Goal: Task Accomplishment & Management: Manage account settings

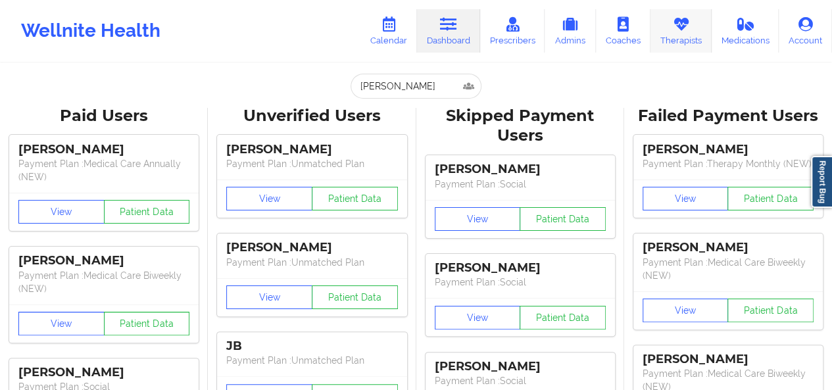
click at [668, 42] on link "Therapists" at bounding box center [681, 30] width 61 height 43
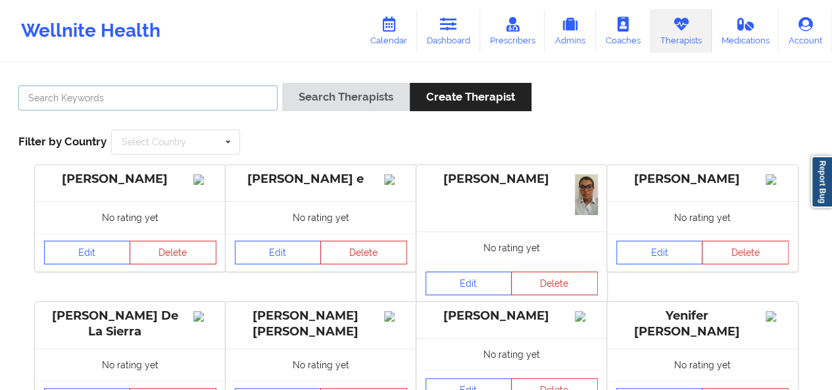
click at [176, 107] on input "text" at bounding box center [147, 98] width 259 height 25
type input "[PERSON_NAME]"
click at [282, 83] on button "Search Therapists" at bounding box center [346, 97] width 128 height 28
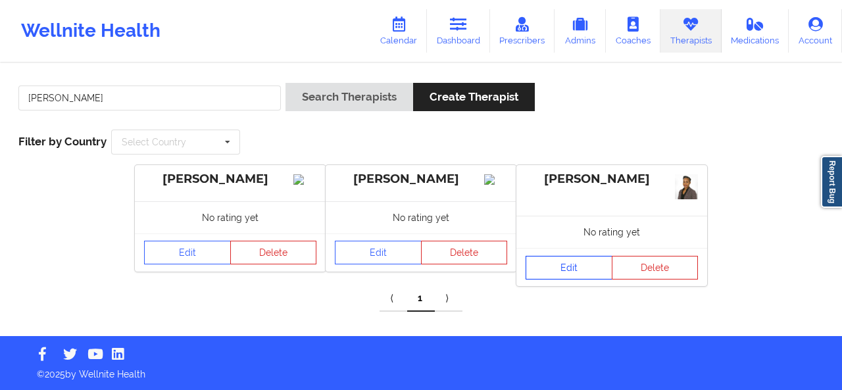
click at [582, 265] on link "Edit" at bounding box center [569, 268] width 87 height 24
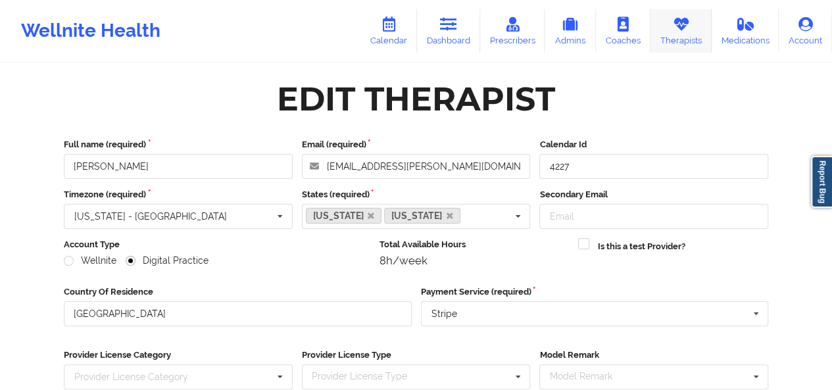
click at [686, 41] on link "Therapists" at bounding box center [681, 30] width 61 height 43
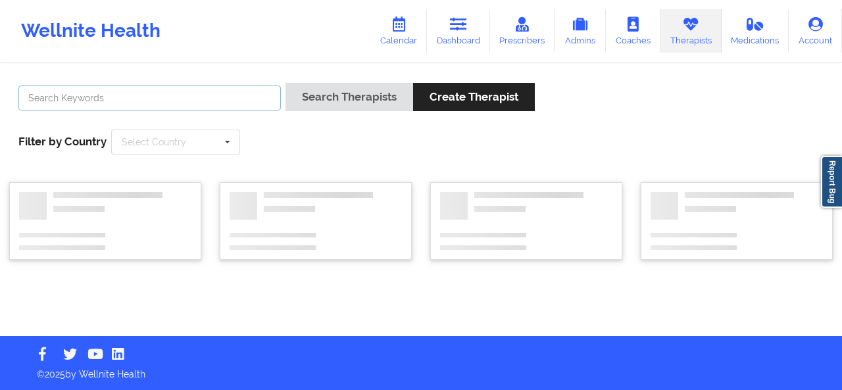
click at [237, 99] on input "text" at bounding box center [149, 98] width 263 height 25
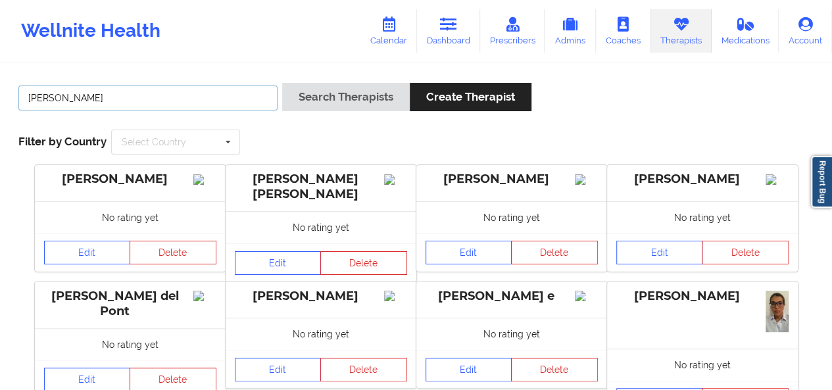
type input "[PERSON_NAME]"
click at [282, 83] on button "Search Therapists" at bounding box center [346, 97] width 128 height 28
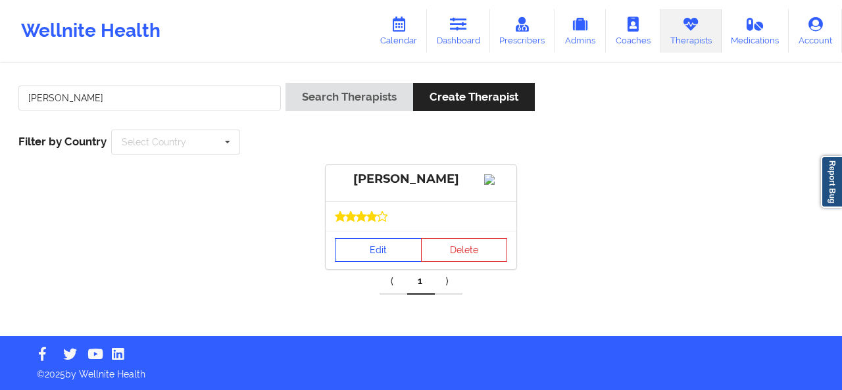
click at [368, 262] on link "Edit" at bounding box center [378, 250] width 87 height 24
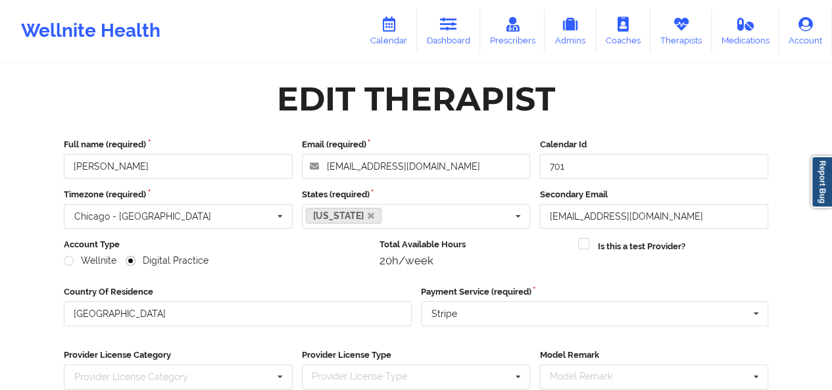
scroll to position [199, 0]
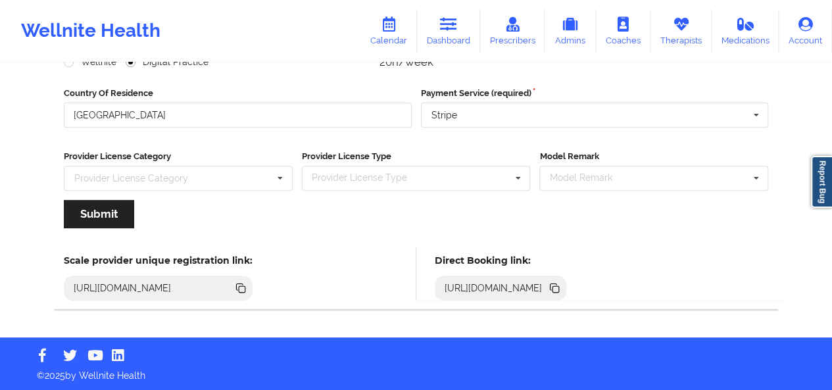
click at [559, 286] on icon at bounding box center [556, 289] width 7 height 7
click at [688, 36] on link "Therapists" at bounding box center [681, 30] width 61 height 43
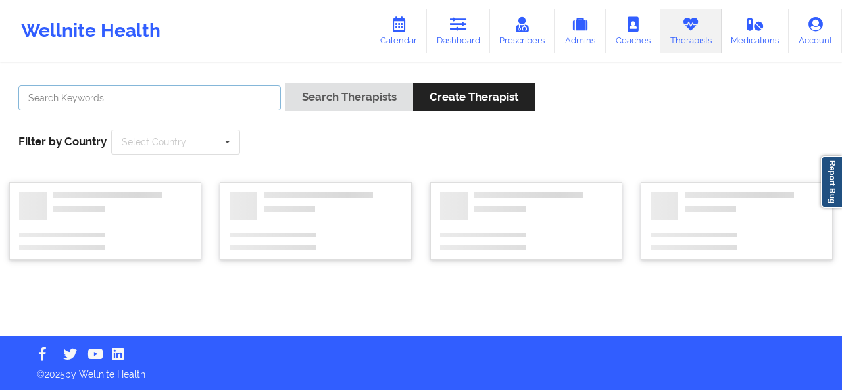
click at [251, 89] on input "text" at bounding box center [149, 98] width 263 height 25
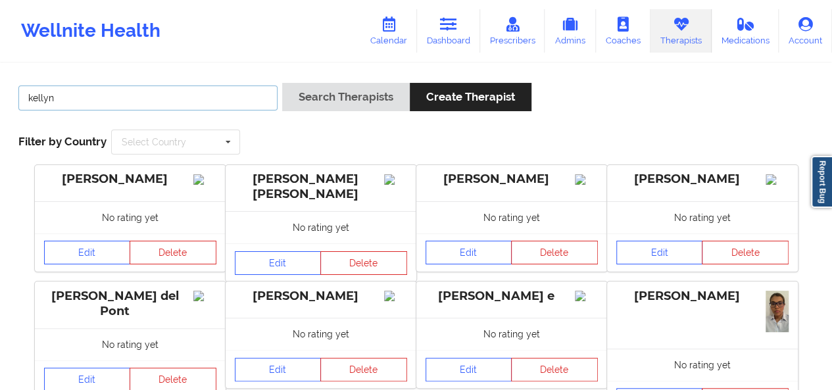
type input "kellyn"
click at [282, 83] on button "Search Therapists" at bounding box center [346, 97] width 128 height 28
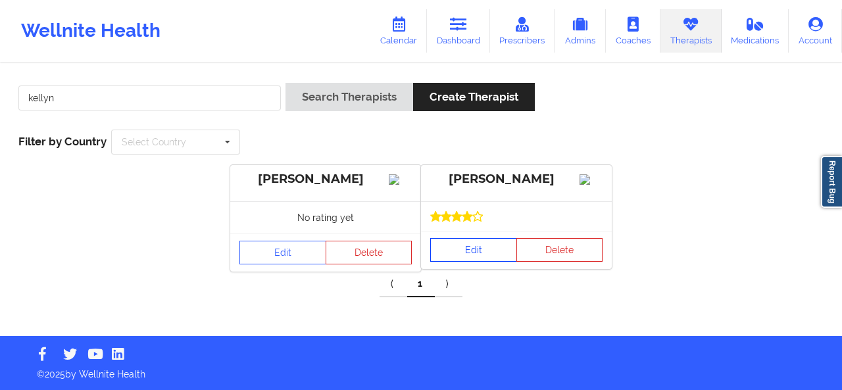
click at [463, 257] on link "Edit" at bounding box center [473, 250] width 87 height 24
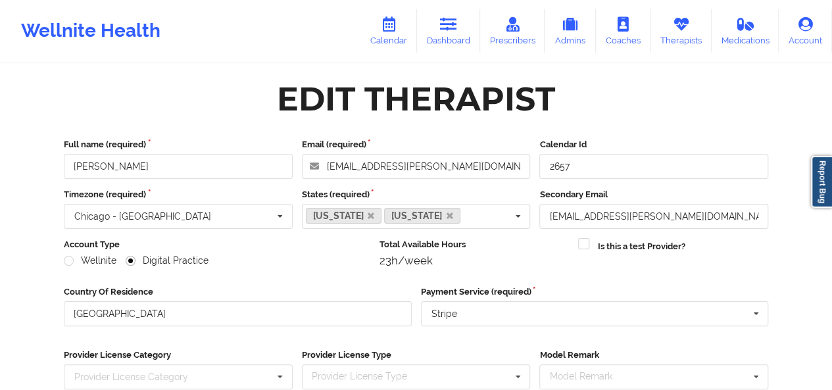
scroll to position [199, 0]
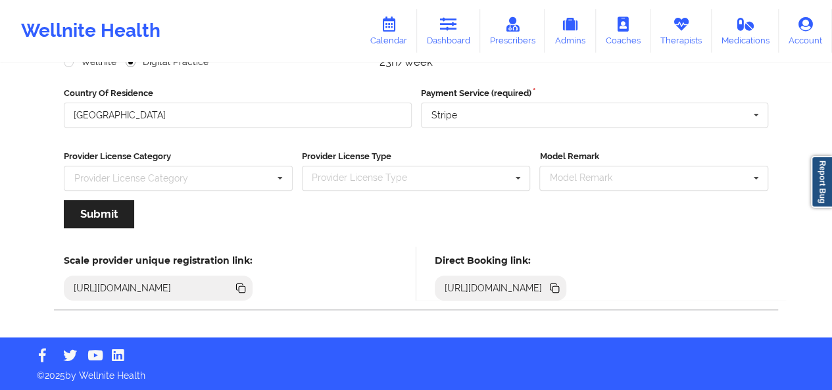
click at [559, 291] on icon at bounding box center [556, 289] width 7 height 7
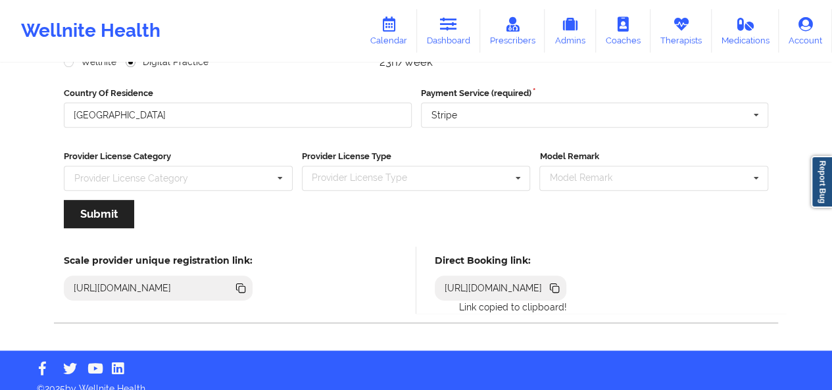
click at [557, 285] on icon at bounding box center [554, 287] width 7 height 7
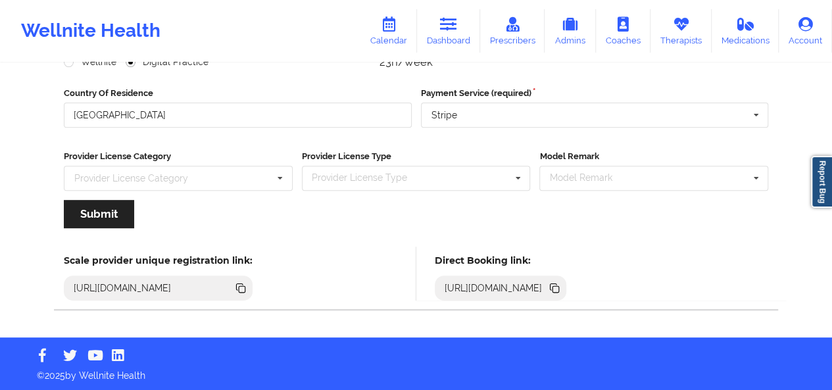
click at [557, 284] on icon at bounding box center [554, 287] width 7 height 7
